Goal: Transaction & Acquisition: Purchase product/service

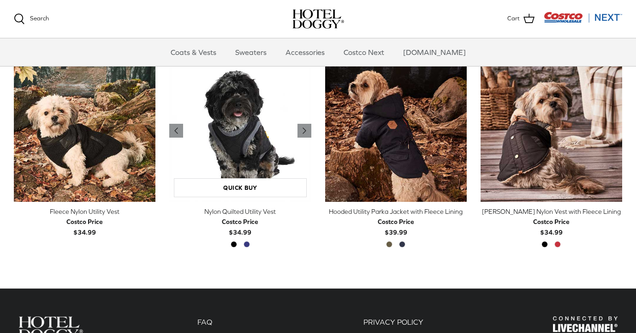
scroll to position [552, 0]
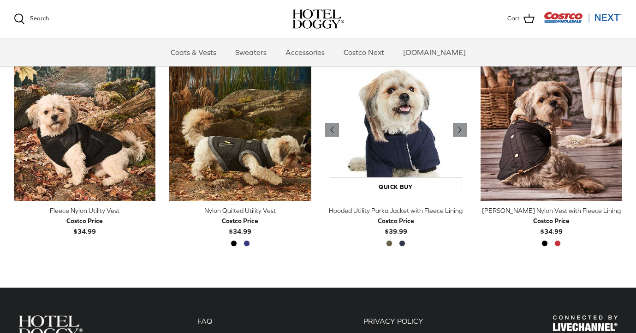
click at [382, 116] on img "Hooded Utility Parka Jacket with Fleece Lining" at bounding box center [396, 130] width 142 height 142
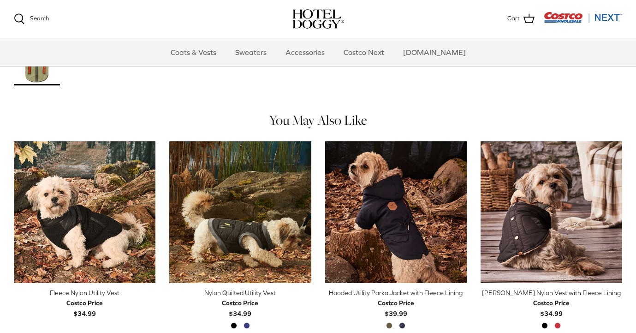
scroll to position [495, 0]
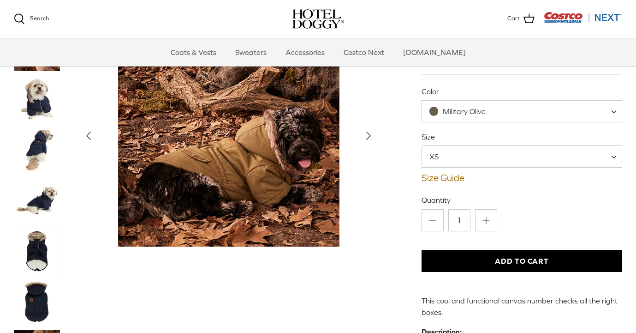
scroll to position [67, 0]
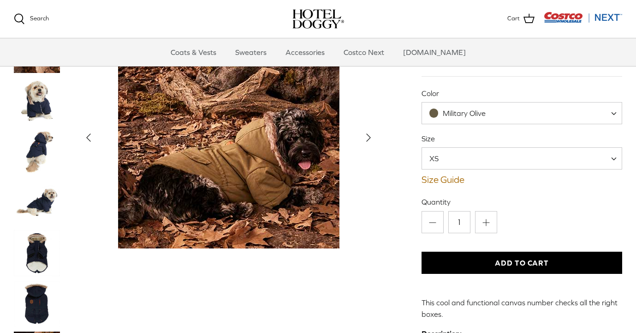
click at [441, 117] on div "Military Olive" at bounding box center [457, 113] width 56 height 10
select select "India Ink"
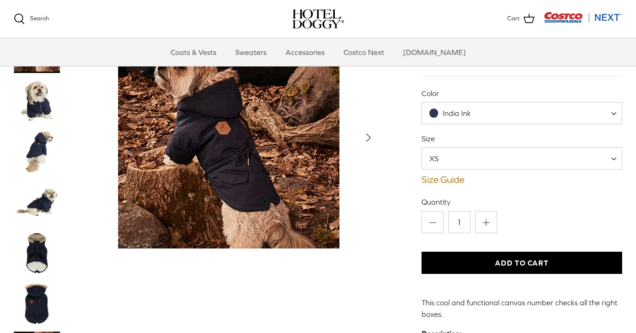
click at [40, 132] on img "Thumbnail Link" at bounding box center [37, 151] width 46 height 46
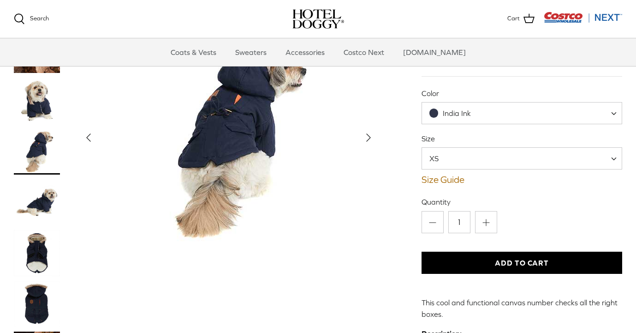
click at [48, 179] on img "Thumbnail Link" at bounding box center [37, 202] width 46 height 46
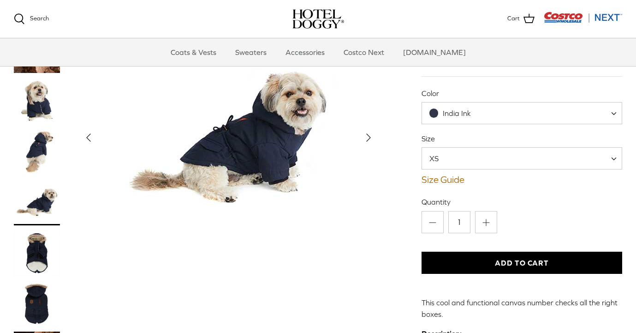
click at [47, 229] on img "Thumbnail Link" at bounding box center [37, 252] width 46 height 46
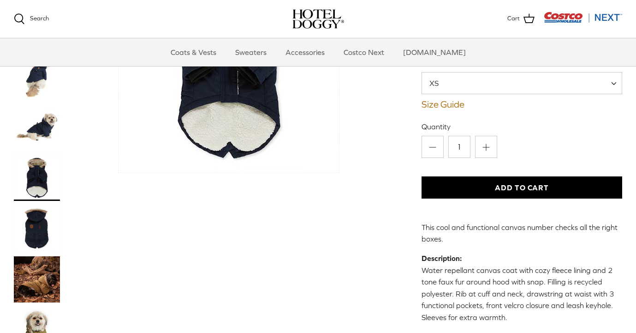
scroll to position [147, 0]
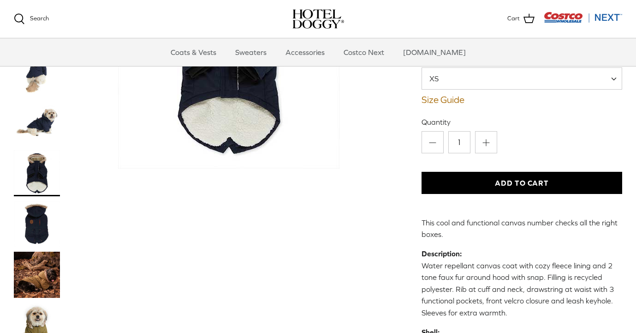
click at [47, 213] on img "Thumbnail Link" at bounding box center [37, 223] width 46 height 46
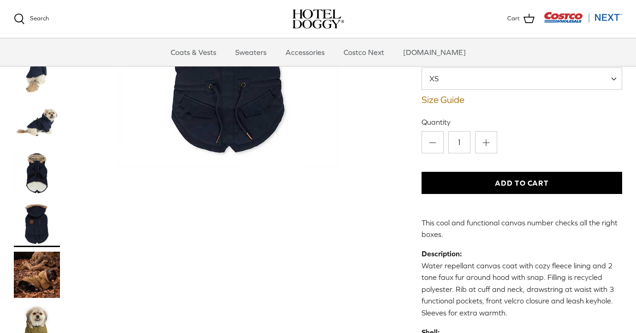
click at [48, 251] on img "Thumbnail Link" at bounding box center [37, 274] width 46 height 46
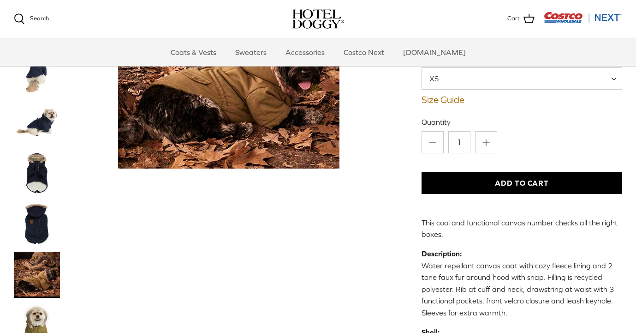
click at [46, 302] on img "Thumbnail Link" at bounding box center [37, 325] width 46 height 46
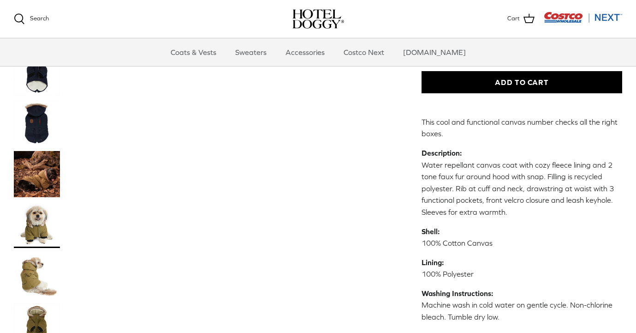
scroll to position [248, 0]
